Goal: Transaction & Acquisition: Purchase product/service

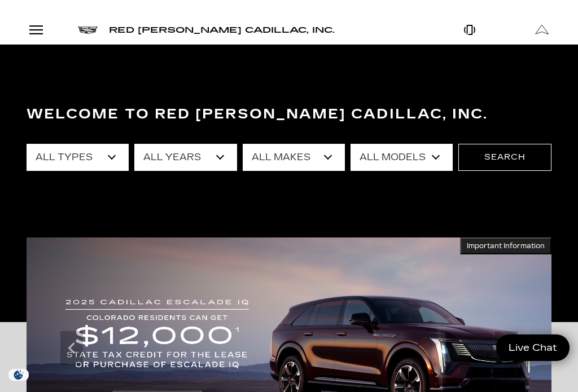
click at [115, 159] on select "All Types New Used Certified Used Demo" at bounding box center [78, 157] width 102 height 27
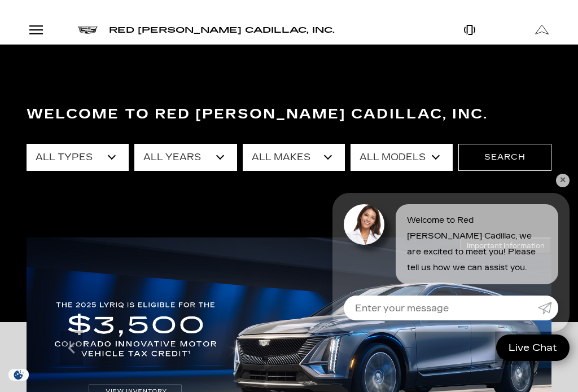
click at [112, 156] on select "All Types New Used Certified Used Demo" at bounding box center [78, 157] width 102 height 27
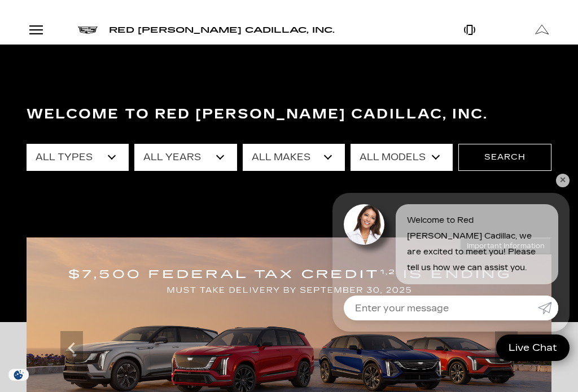
select select "New"
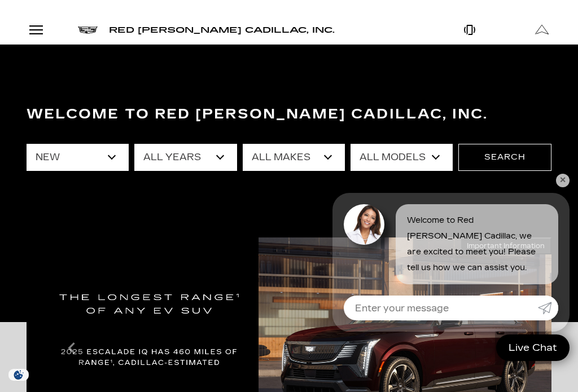
click at [326, 155] on select "All Makes Cadillac" at bounding box center [294, 157] width 102 height 27
select select "Cadillac"
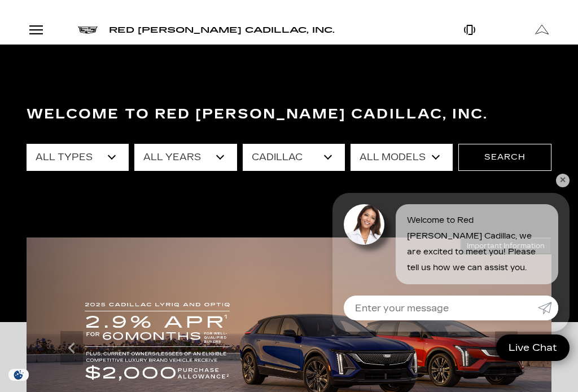
click at [436, 159] on select "All Models CT4 Escalade Escalade ESV ESCALADE IQ ESCALADE IQL LYRIQ OPTIQ VISTI…" at bounding box center [401, 157] width 102 height 27
click at [426, 162] on select "All Models CT4 Escalade Escalade ESV ESCALADE IQ ESCALADE IQL LYRIQ OPTIQ VISTI…" at bounding box center [401, 157] width 102 height 27
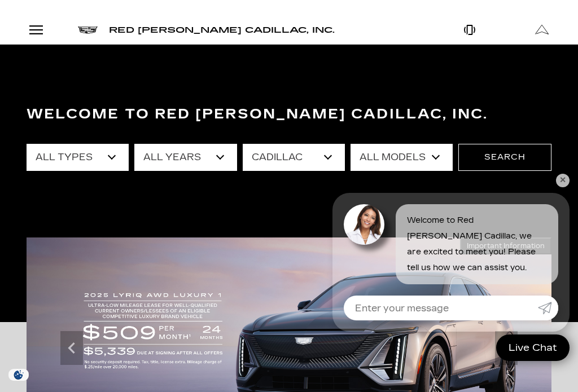
select select "ESCALADE IQ"
click at [515, 163] on button "Search" at bounding box center [504, 157] width 93 height 27
click at [515, 159] on button "Search" at bounding box center [504, 157] width 93 height 27
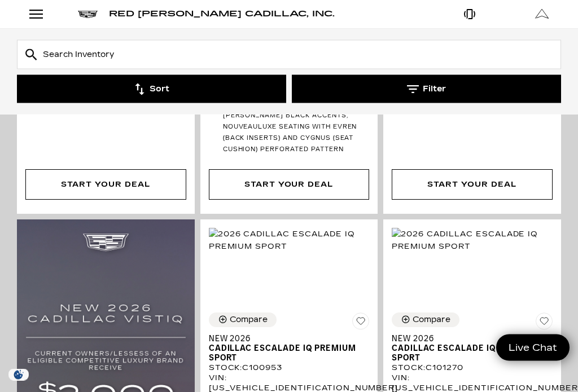
scroll to position [606, 0]
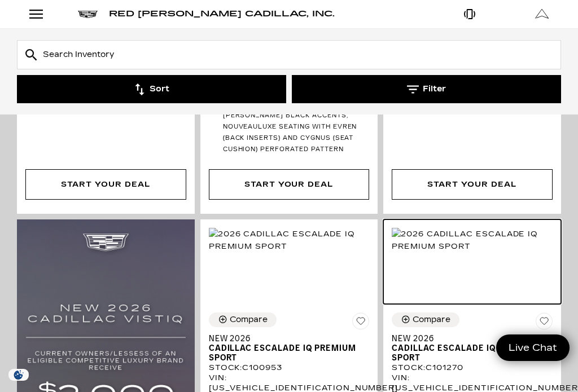
click at [489, 228] on img at bounding box center [472, 240] width 161 height 25
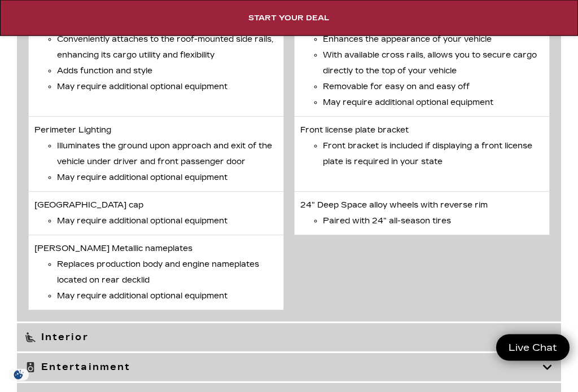
scroll to position [5654, 0]
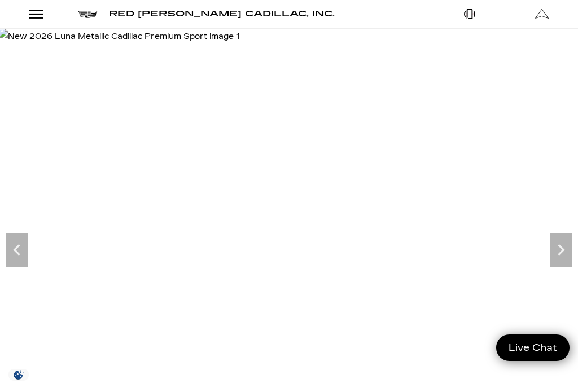
click at [563, 256] on icon "Next" at bounding box center [561, 250] width 23 height 23
click at [243, 45] on img at bounding box center [121, 37] width 243 height 16
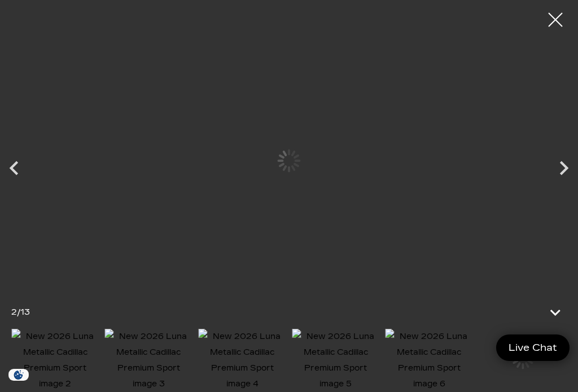
click at [243, 45] on img at bounding box center [121, 37] width 243 height 16
click at [565, 163] on icon "Next" at bounding box center [564, 168] width 28 height 28
click at [572, 169] on icon "Next" at bounding box center [564, 168] width 28 height 28
click at [562, 170] on icon "Next" at bounding box center [564, 168] width 28 height 28
click at [560, 168] on icon "Next" at bounding box center [564, 168] width 28 height 28
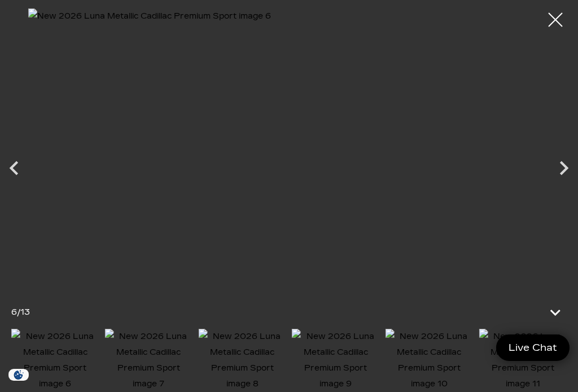
click at [567, 170] on icon "Next" at bounding box center [564, 168] width 28 height 28
click at [558, 176] on icon "Next" at bounding box center [564, 168] width 28 height 28
click at [558, 177] on icon "Next" at bounding box center [564, 168] width 28 height 28
click at [562, 174] on icon "Next" at bounding box center [564, 168] width 8 height 14
click at [562, 171] on icon "Next" at bounding box center [564, 168] width 28 height 28
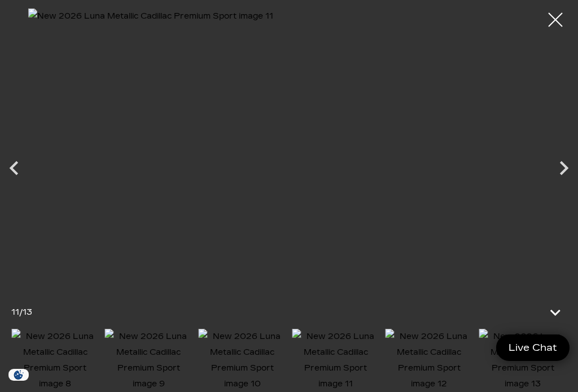
click at [563, 174] on icon "Next" at bounding box center [564, 168] width 28 height 28
click at [559, 16] on div at bounding box center [555, 20] width 28 height 28
